Goal: Navigation & Orientation: Find specific page/section

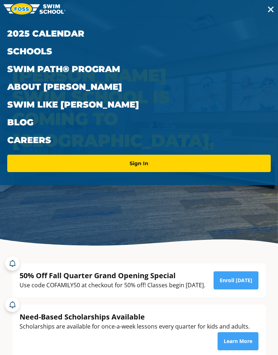
click at [274, 7] on button "Menu" at bounding box center [271, 9] width 14 height 10
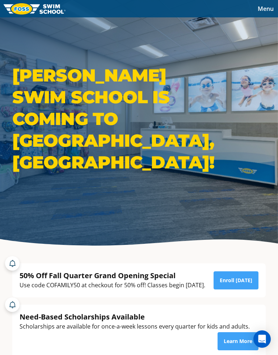
click at [272, 10] on span "Menu" at bounding box center [266, 9] width 16 height 8
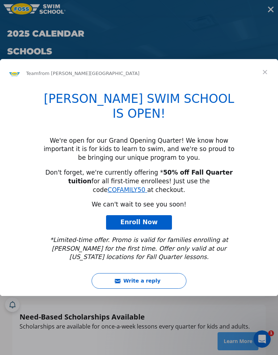
click at [271, 11] on div "Intercom messenger" at bounding box center [139, 177] width 278 height 355
